Goal: Information Seeking & Learning: Learn about a topic

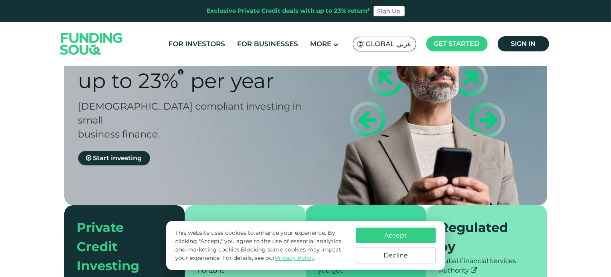
scroll to position [80, 0]
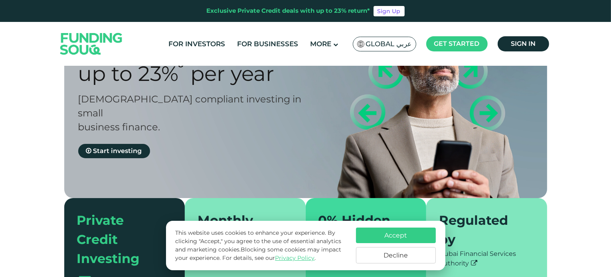
click at [382, 235] on button "Accept" at bounding box center [396, 236] width 80 height 16
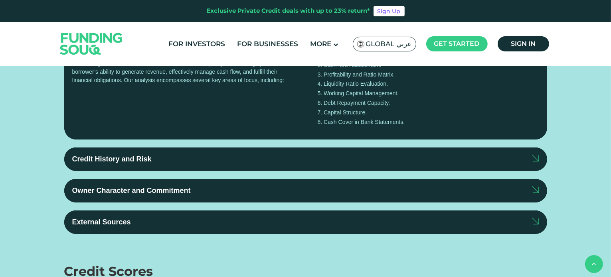
scroll to position [878, 0]
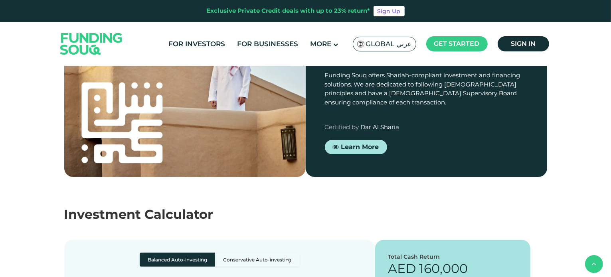
drag, startPoint x: 225, startPoint y: 114, endPoint x: 275, endPoint y: 154, distance: 64.2
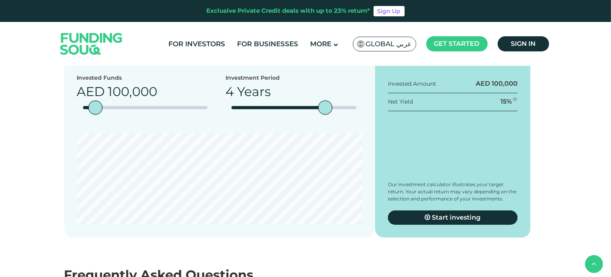
scroll to position [1117, 0]
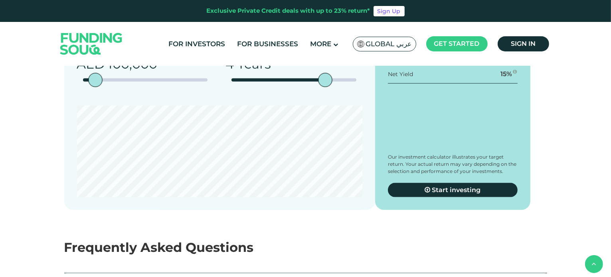
drag, startPoint x: 219, startPoint y: 97, endPoint x: 260, endPoint y: 97, distance: 41.5
drag, startPoint x: 230, startPoint y: 154, endPoint x: 278, endPoint y: 154, distance: 48.3
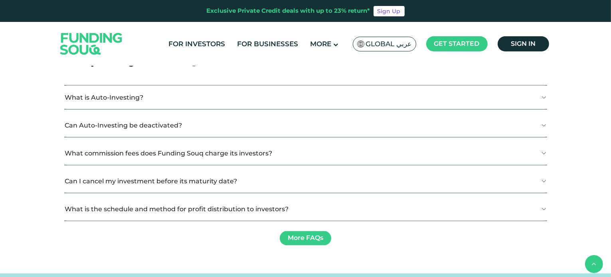
scroll to position [1316, 0]
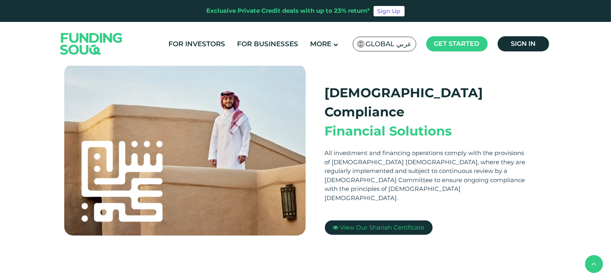
scroll to position [199, 0]
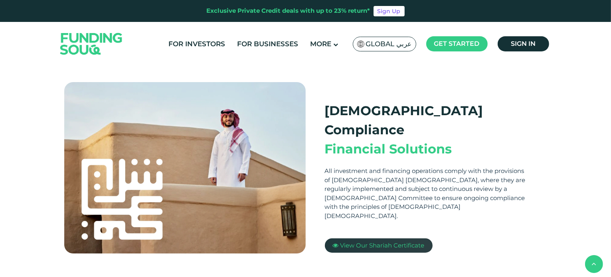
click at [379, 242] on span "View Our Shariah Certificate" at bounding box center [382, 246] width 84 height 8
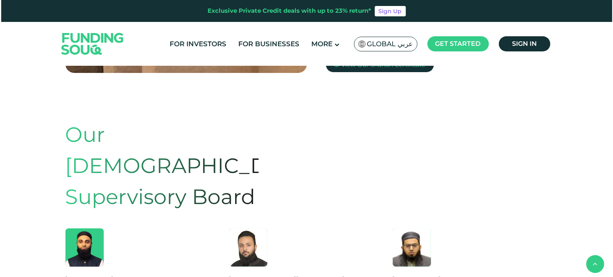
scroll to position [399, 0]
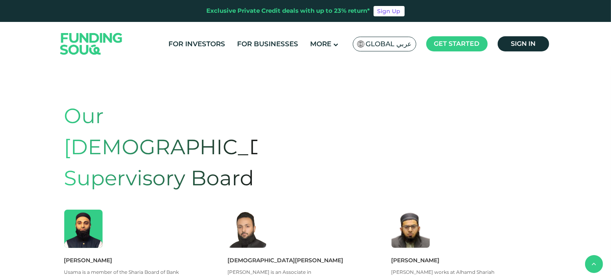
click at [404, 42] on span "Global عربي" at bounding box center [389, 43] width 46 height 9
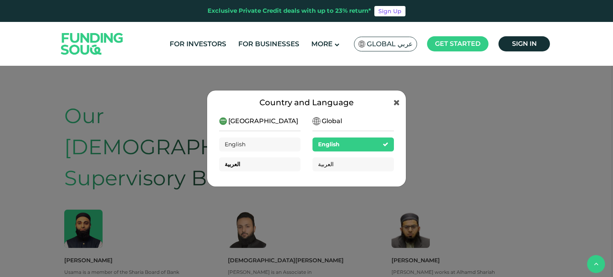
click at [257, 164] on div "العربية" at bounding box center [259, 165] width 81 height 14
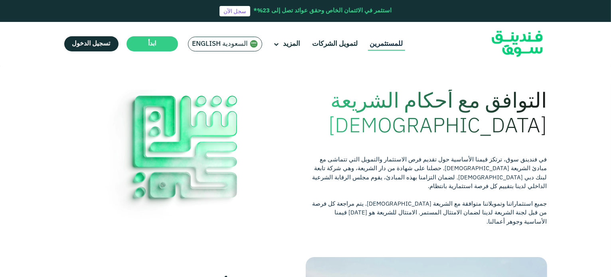
click at [380, 40] on link "للمستثمرين" at bounding box center [386, 43] width 37 height 13
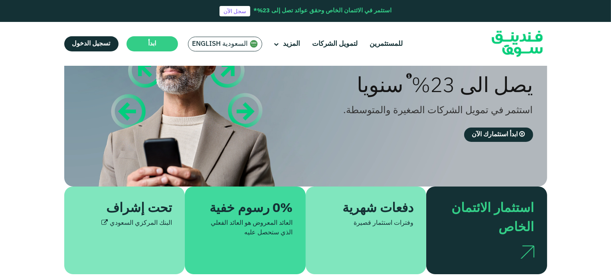
scroll to position [80, 0]
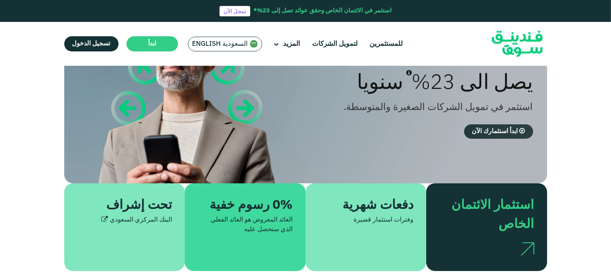
click at [495, 130] on span "ابدأ استثمارك الآن" at bounding box center [495, 131] width 46 height 6
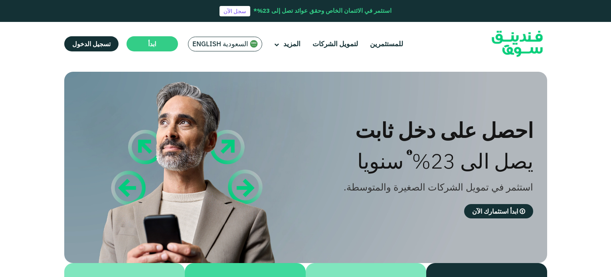
scroll to position [80, 0]
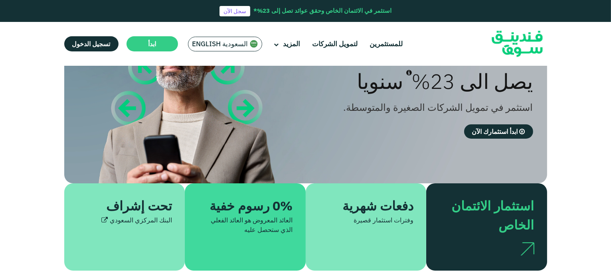
type tc-range-slider "4"
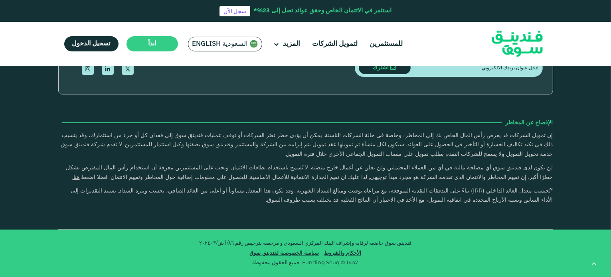
scroll to position [1755, 0]
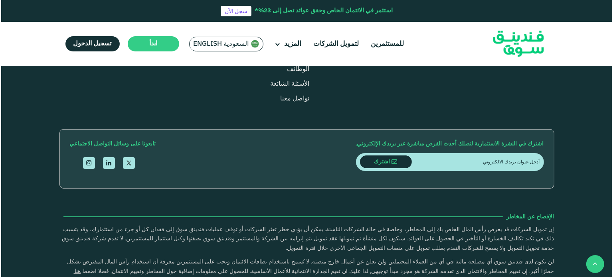
scroll to position [838, 0]
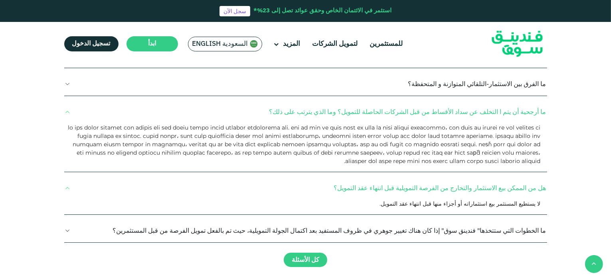
click at [229, 41] on span "السعودية English" at bounding box center [220, 43] width 56 height 9
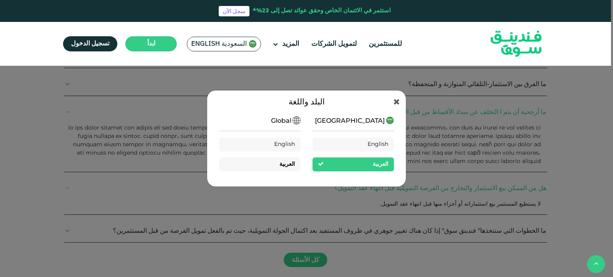
click at [276, 164] on div "العربية" at bounding box center [259, 165] width 81 height 14
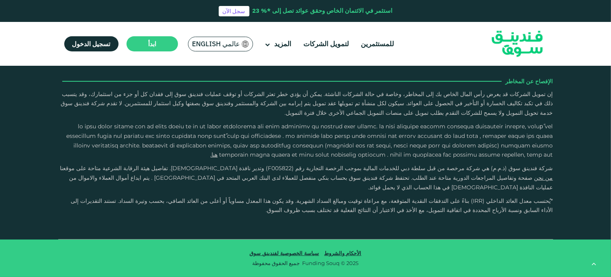
scroll to position [1556, 0]
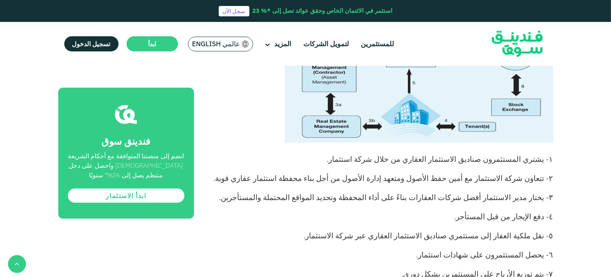
scroll to position [798, 0]
